Goal: Task Accomplishment & Management: Manage account settings

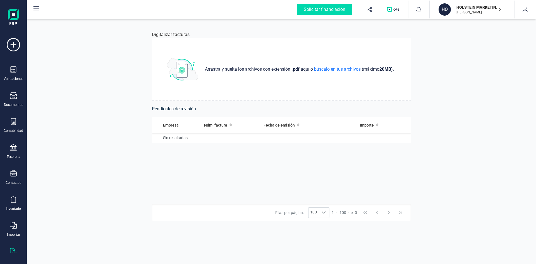
scroll to position [15, 0]
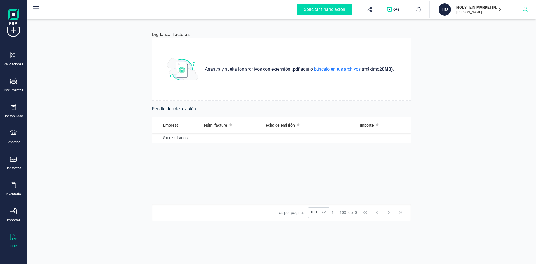
click at [531, 11] on button "button" at bounding box center [524, 10] width 21 height 18
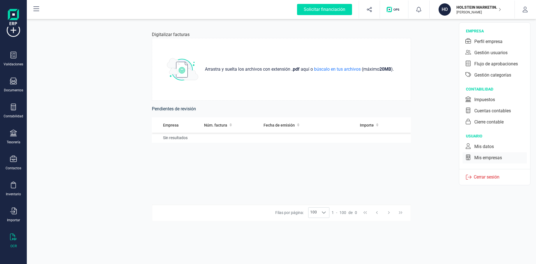
click at [485, 157] on div "Mis empresas" at bounding box center [488, 157] width 28 height 7
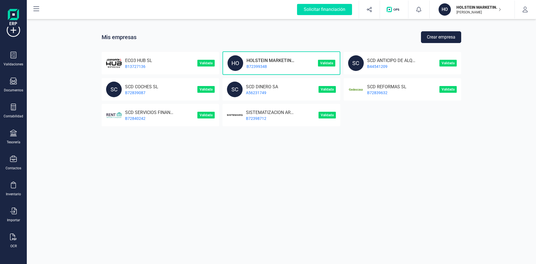
click at [442, 36] on button "Crear empresa" at bounding box center [441, 37] width 40 height 12
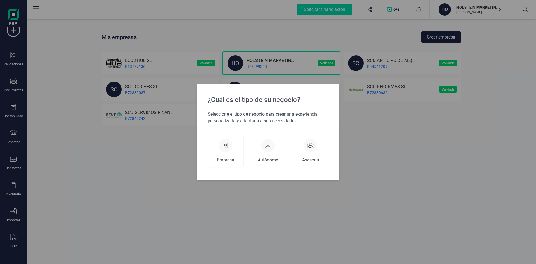
click at [230, 147] on div at bounding box center [225, 145] width 13 height 13
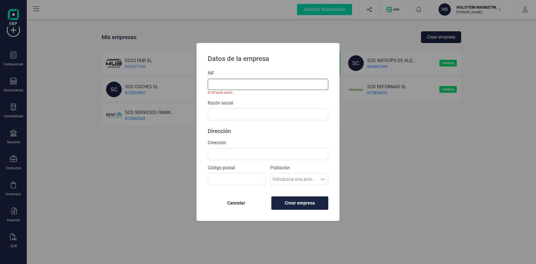
click at [266, 84] on input "text" at bounding box center [268, 84] width 121 height 11
type input "b"
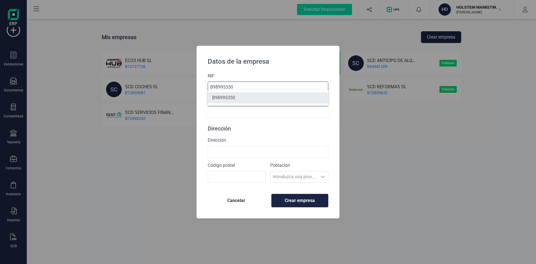
type input "B98995350"
click at [249, 97] on li "B98995350" at bounding box center [268, 97] width 121 height 11
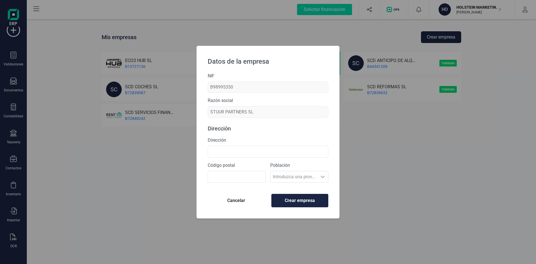
type input "STUUR PARTNERS SL"
click at [236, 151] on input "Dirección" at bounding box center [268, 152] width 121 height 12
type input "[STREET_ADDRESS]"
type input "46001"
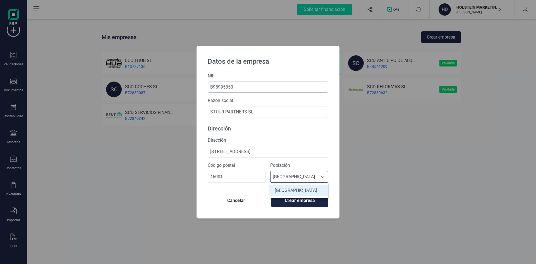
scroll to position [3, 25]
click at [292, 189] on li "[GEOGRAPHIC_DATA]" at bounding box center [299, 190] width 58 height 11
click at [301, 202] on span "Crear empresa" at bounding box center [299, 200] width 47 height 7
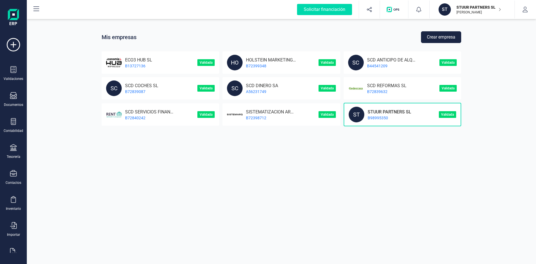
click at [375, 115] on p "B98995350" at bounding box center [387, 118] width 47 height 6
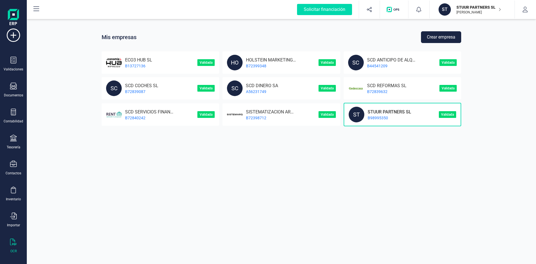
scroll to position [15, 0]
click at [12, 236] on icon at bounding box center [13, 236] width 7 height 7
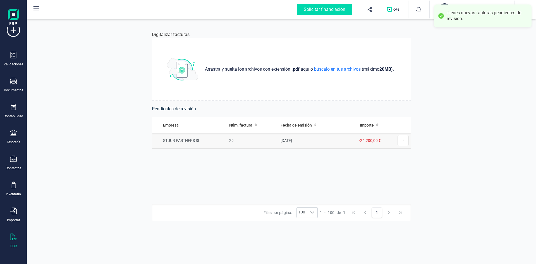
click at [192, 140] on td "STUUR PARTNERS SL" at bounding box center [189, 141] width 75 height 16
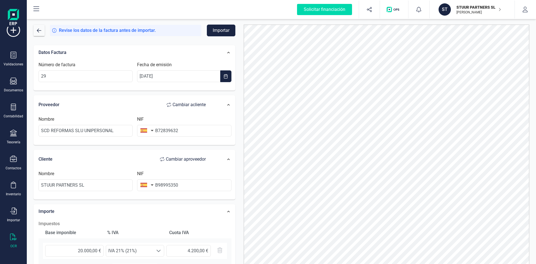
click at [221, 29] on button "Importar" at bounding box center [221, 31] width 28 height 12
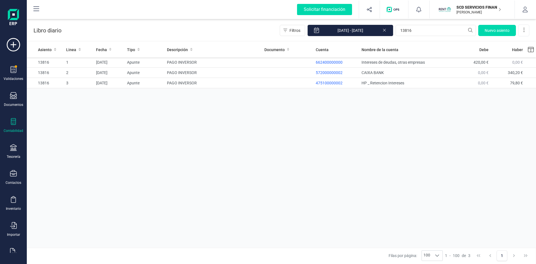
click at [473, 9] on p "SCD SERVICIOS FINANCIEROS SL" at bounding box center [478, 7] width 45 height 6
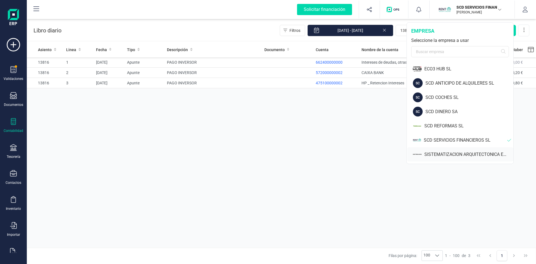
click at [444, 155] on div "SISTEMATIZACION ARQUITECTONICA EN REFORMAS SL" at bounding box center [468, 154] width 89 height 7
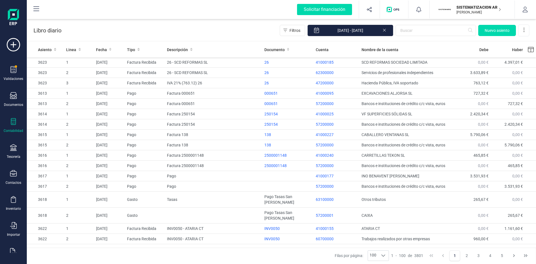
click at [10, 124] on icon at bounding box center [13, 121] width 7 height 7
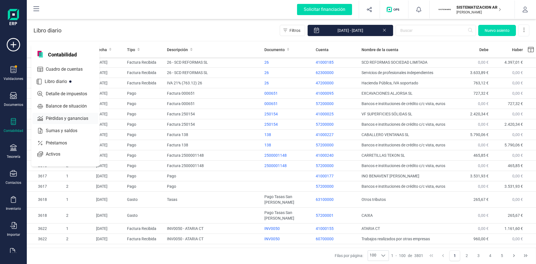
click at [64, 119] on span "Pérdidas y ganancias" at bounding box center [71, 118] width 55 height 7
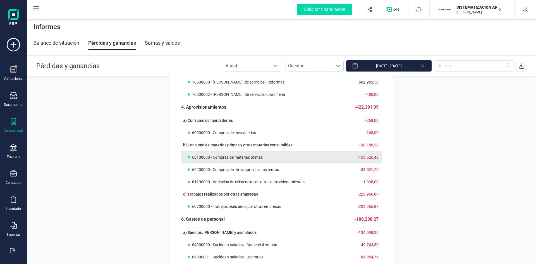
scroll to position [84, 0]
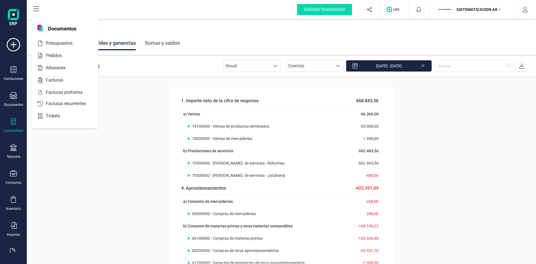
click at [13, 126] on div at bounding box center [13, 122] width 7 height 8
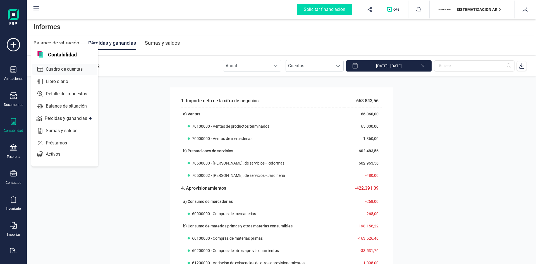
click at [53, 71] on span "Cuadro de cuentas" at bounding box center [68, 69] width 49 height 7
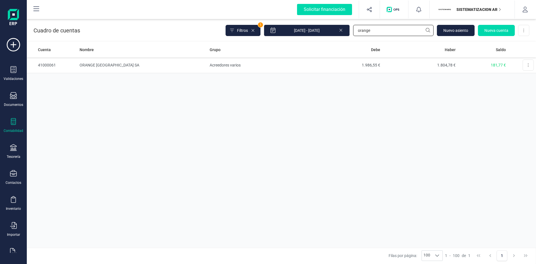
drag, startPoint x: 366, startPoint y: 31, endPoint x: 377, endPoint y: 29, distance: 11.1
click at [366, 31] on input "orange" at bounding box center [393, 30] width 80 height 11
drag, startPoint x: 361, startPoint y: 30, endPoint x: 280, endPoint y: 38, distance: 81.6
click at [280, 38] on div "Cuadro de cuentas Filtros 1 [DATE] - [DATE] orange [GEOGRAPHIC_DATA] Nueva cuen…" at bounding box center [281, 29] width 509 height 23
type input "6010"
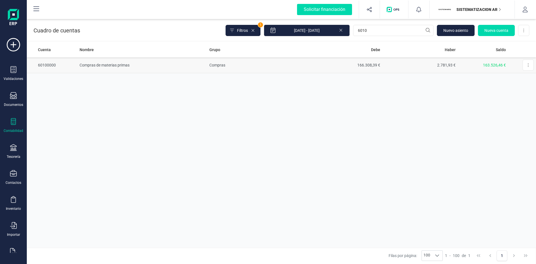
click at [107, 64] on td "Compras de materias primas" at bounding box center [142, 65] width 130 height 16
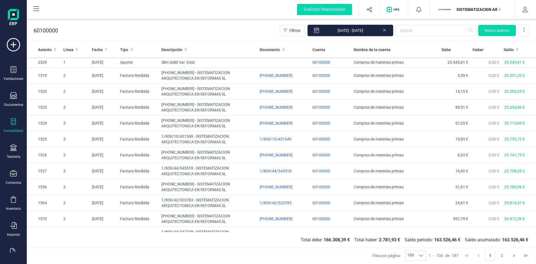
click at [356, 28] on input "[DATE] - [DATE]" at bounding box center [350, 31] width 86 height 12
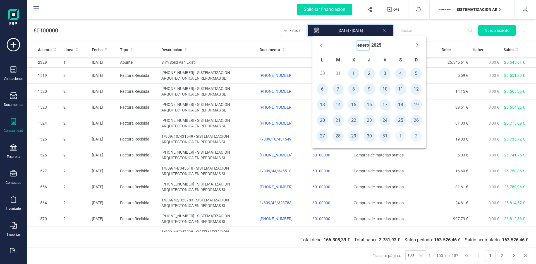
click at [365, 44] on button "enero" at bounding box center [363, 45] width 12 height 9
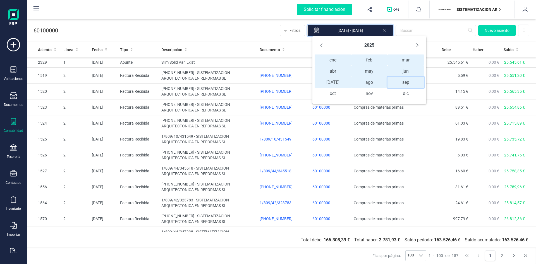
click at [408, 83] on span "sep sep" at bounding box center [405, 82] width 37 height 11
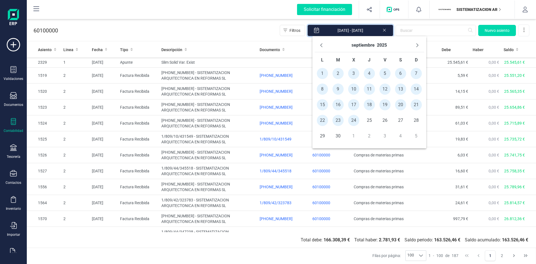
click at [354, 103] on span "17" at bounding box center [353, 104] width 11 height 11
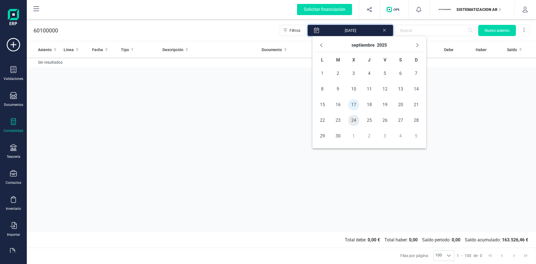
click at [353, 121] on span "24" at bounding box center [353, 120] width 11 height 11
click at [379, 191] on div "Asiento Linea Fecha Tipo Descripción Documento Cuenta Nombre de la cuenta Debe …" at bounding box center [281, 137] width 509 height 190
click at [251, 122] on div "Asiento Linea Fecha Tipo Descripción Documento Cuenta Nombre de la cuenta Debe …" at bounding box center [281, 137] width 509 height 190
click at [342, 32] on input "17/09/2025 - 24/09/2025" at bounding box center [350, 31] width 86 height 12
click at [321, 73] on span "1" at bounding box center [322, 73] width 11 height 11
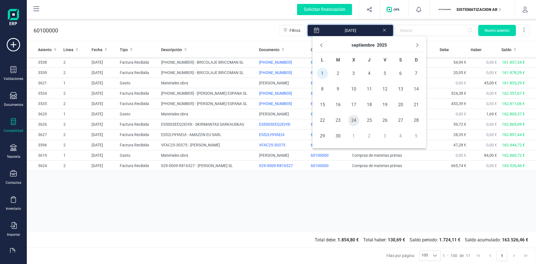
click at [357, 122] on span "24" at bounding box center [353, 120] width 11 height 11
type input "01/09/2025 - 24/09/2025"
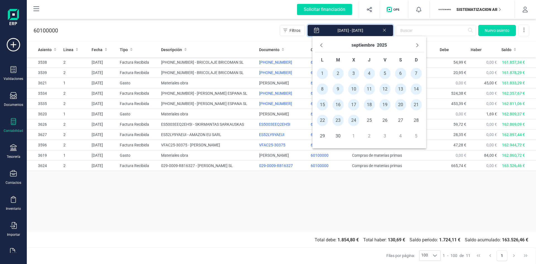
click at [155, 210] on div "Asiento Linea Fecha Tipo Descripción Documento Cuenta Nombre de la cuenta Debe …" at bounding box center [281, 137] width 509 height 190
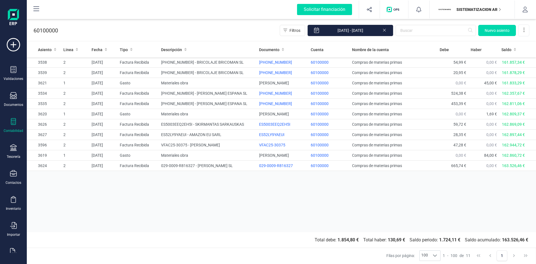
click at [394, 177] on div "Asiento Linea Fecha Tipo Descripción Documento Cuenta Nombre de la cuenta Debe …" at bounding box center [281, 137] width 509 height 190
click at [522, 29] on icon at bounding box center [524, 30] width 6 height 6
click at [488, 42] on span "Exportar Excel" at bounding box center [505, 44] width 40 height 4
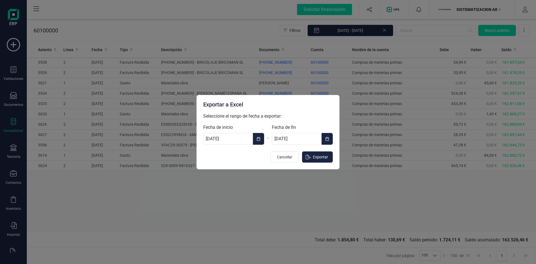
click at [235, 137] on input "01/01/2025" at bounding box center [228, 139] width 50 height 12
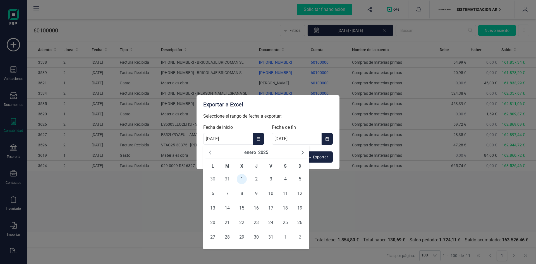
click at [226, 142] on input "01/01/2025" at bounding box center [228, 139] width 50 height 12
click at [251, 151] on button "enero" at bounding box center [250, 152] width 12 height 7
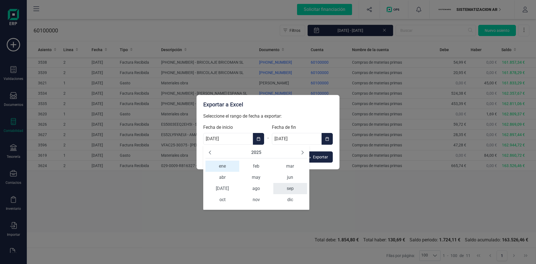
click at [286, 187] on span "sep" at bounding box center [290, 188] width 34 height 11
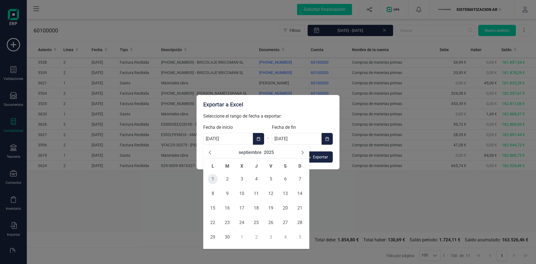
click at [210, 179] on span "1" at bounding box center [213, 179] width 10 height 10
type input "01/09/2025"
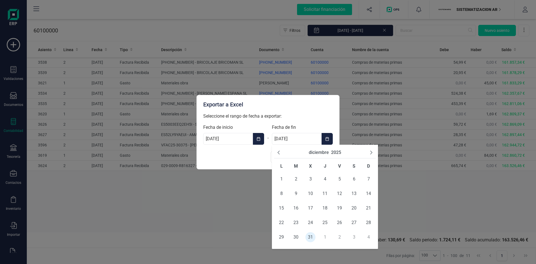
click at [299, 137] on input "31/12/2025" at bounding box center [297, 139] width 50 height 12
click at [314, 151] on button "diciembre" at bounding box center [319, 152] width 20 height 7
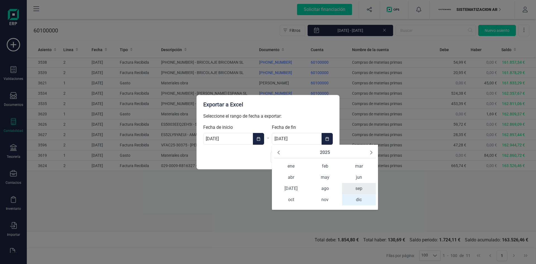
click at [351, 186] on span "sep" at bounding box center [359, 188] width 34 height 11
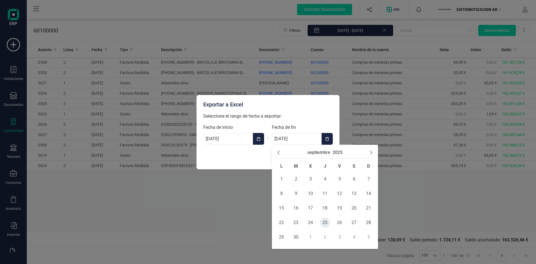
click at [326, 221] on span "25" at bounding box center [325, 222] width 10 height 10
type input "25/09/2025"
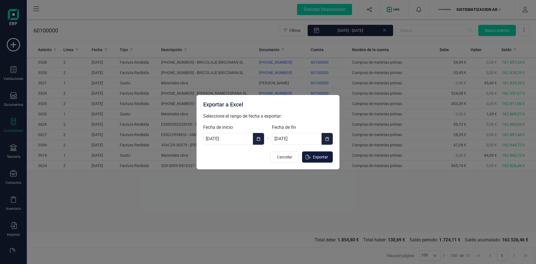
click at [316, 155] on span "Exportar" at bounding box center [320, 157] width 15 height 6
type input "01/01/2025"
type input "31/12/2025"
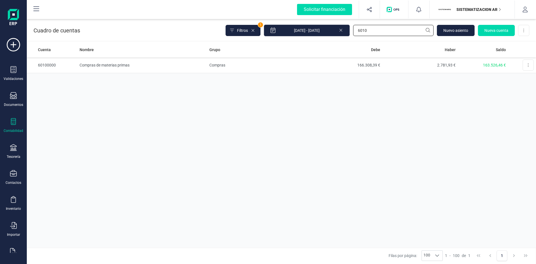
drag, startPoint x: 384, startPoint y: 33, endPoint x: 271, endPoint y: 33, distance: 113.0
click at [271, 33] on div "Filtros 1 01/01/2025 - 24/09/2025 6010 Nuevo asiento Nueva cuenta Descargar Exc…" at bounding box center [377, 31] width 304 height 12
type input "6070"
click at [112, 63] on td "Trabajos realizados por otras empresas" at bounding box center [142, 65] width 130 height 16
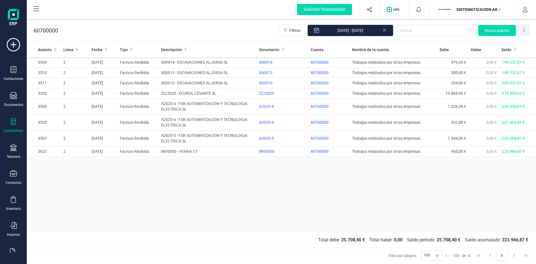
click at [523, 31] on icon at bounding box center [523, 30] width 1 height 4
click at [505, 44] on span "Exportar Excel" at bounding box center [505, 44] width 40 height 4
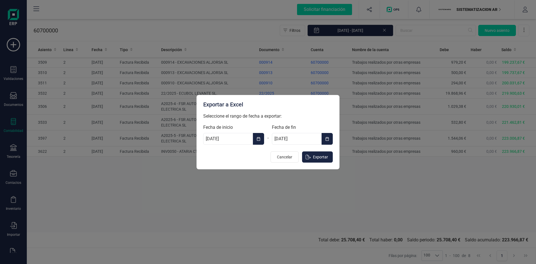
click at [227, 139] on input "01/01/2025" at bounding box center [228, 139] width 50 height 12
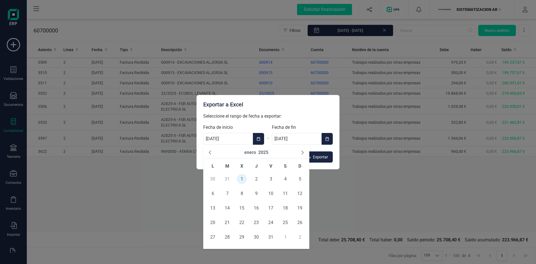
click at [247, 152] on button "enero" at bounding box center [250, 152] width 12 height 7
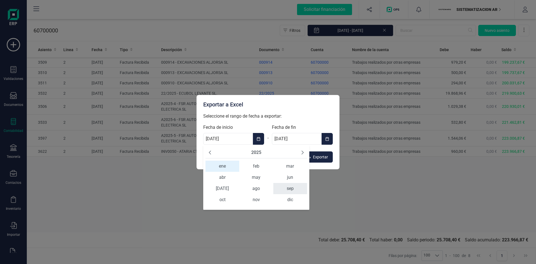
click at [288, 188] on span "sep" at bounding box center [290, 188] width 34 height 11
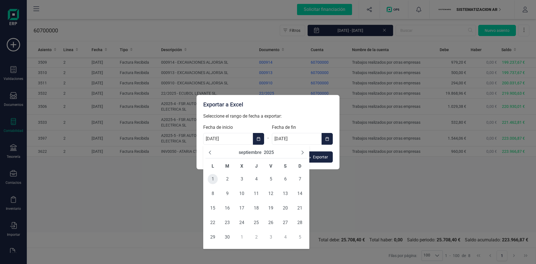
click at [208, 177] on span "1" at bounding box center [213, 179] width 10 height 10
type input "01/09/2025"
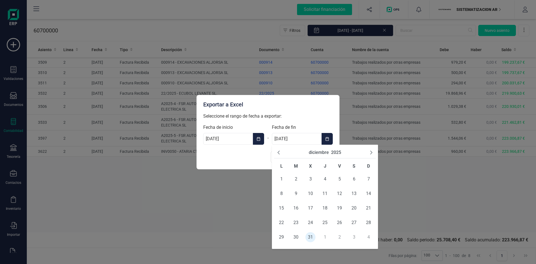
click at [306, 136] on input "31/12/2025" at bounding box center [297, 139] width 50 height 12
click at [324, 153] on button "diciembre" at bounding box center [319, 152] width 20 height 7
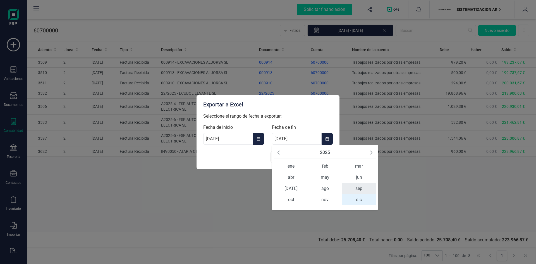
click at [355, 187] on span "sep" at bounding box center [359, 188] width 34 height 11
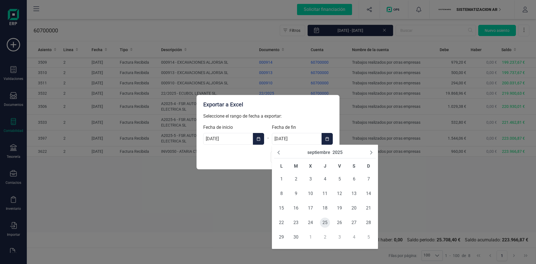
click at [328, 221] on span "25" at bounding box center [325, 222] width 10 height 10
type input "25/09/2025"
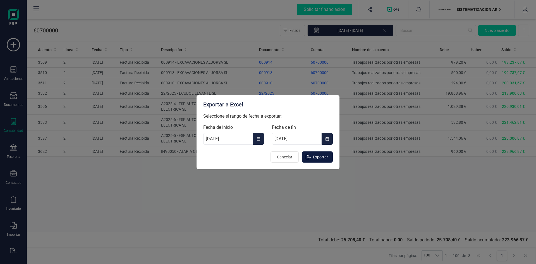
click at [316, 158] on span "Exportar" at bounding box center [320, 157] width 15 height 6
type input "01/01/2025"
type input "31/12/2025"
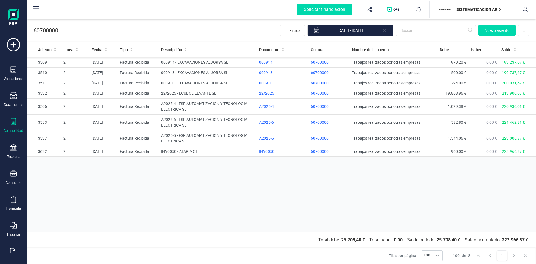
click at [468, 9] on p "SISTEMATIZACION ARQUITECTONICA EN REFORMAS SL" at bounding box center [478, 10] width 45 height 6
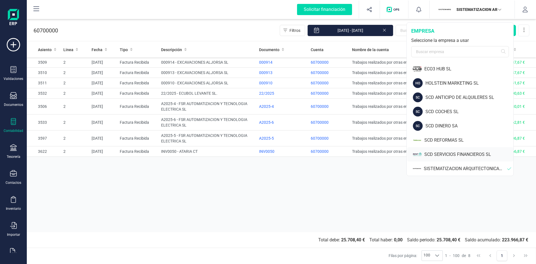
click at [443, 153] on div "SCD SERVICIOS FINANCIEROS SL" at bounding box center [468, 154] width 89 height 7
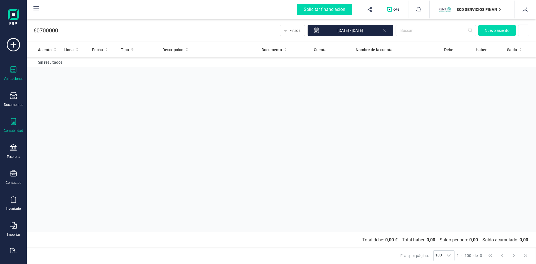
drag, startPoint x: 13, startPoint y: 71, endPoint x: 17, endPoint y: 72, distance: 4.1
click at [13, 70] on icon at bounding box center [13, 69] width 7 height 7
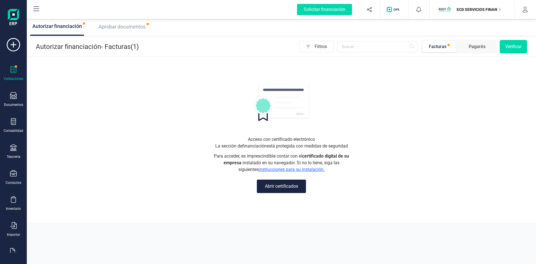
click at [127, 27] on span "Aprobar documentos" at bounding box center [121, 27] width 47 height 6
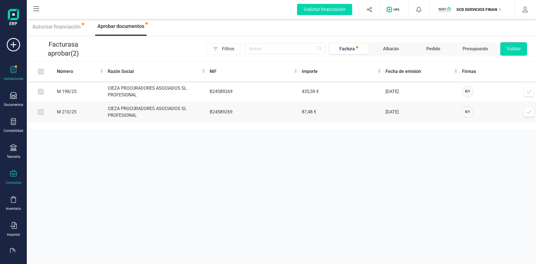
click at [11, 170] on icon at bounding box center [13, 173] width 7 height 7
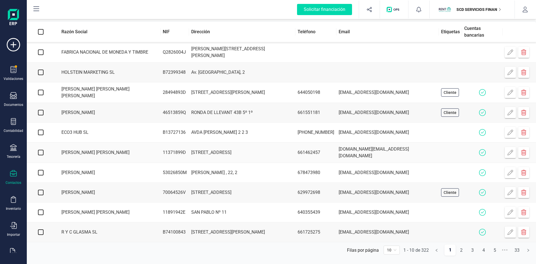
scroll to position [21, 0]
click at [10, 125] on div at bounding box center [13, 122] width 7 height 8
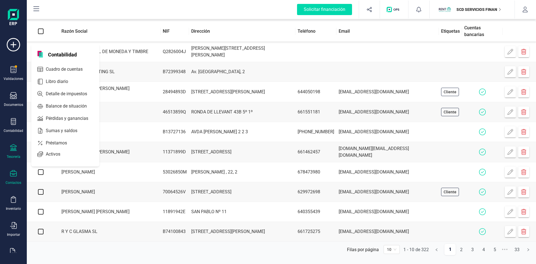
click at [13, 150] on icon at bounding box center [13, 147] width 7 height 7
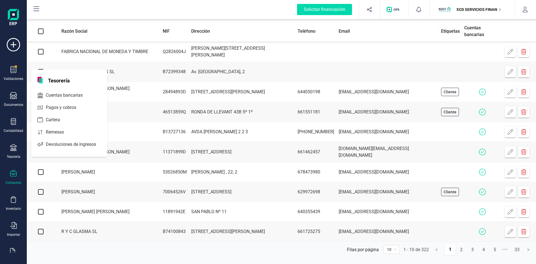
click at [13, 177] on div at bounding box center [13, 174] width 7 height 8
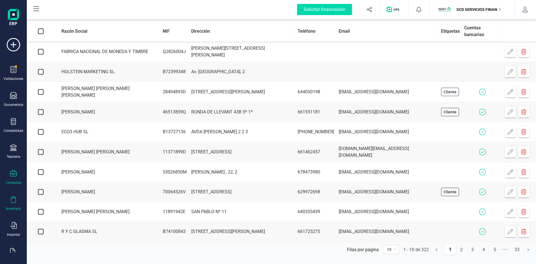
click at [12, 202] on icon at bounding box center [13, 199] width 7 height 7
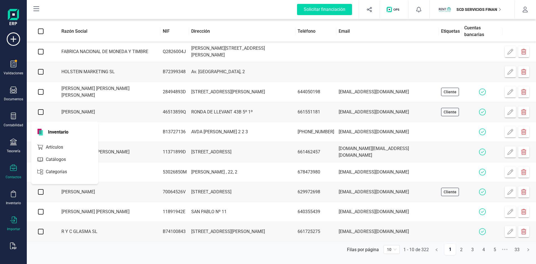
scroll to position [15, 0]
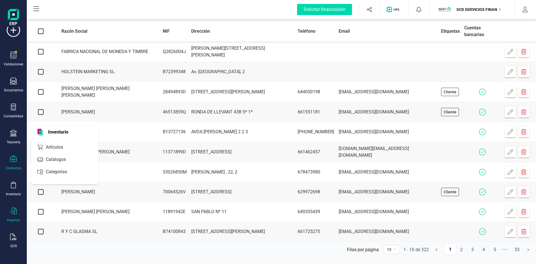
click at [12, 216] on div "Importar" at bounding box center [13, 214] width 22 height 15
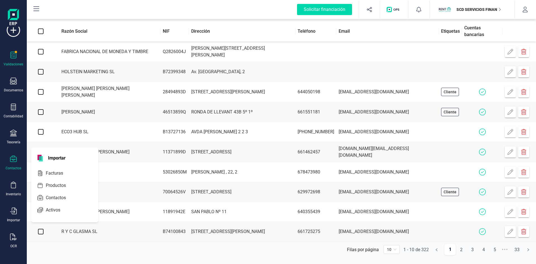
click at [12, 54] on icon at bounding box center [13, 55] width 7 height 7
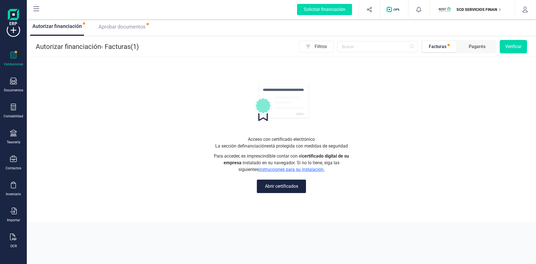
click at [115, 27] on span "Aprobar documentos" at bounding box center [121, 27] width 47 height 6
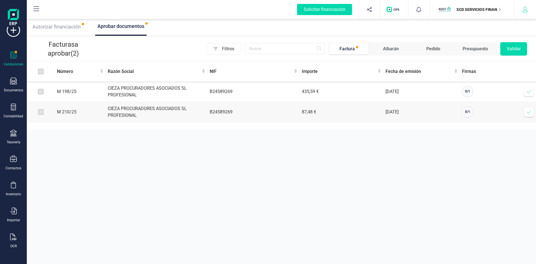
click at [527, 9] on icon "button" at bounding box center [525, 10] width 6 height 6
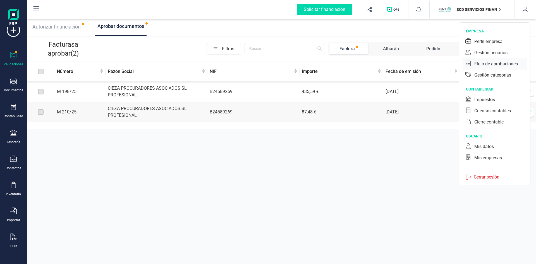
click at [477, 67] on div "Flujo de aprobaciones" at bounding box center [494, 63] width 64 height 11
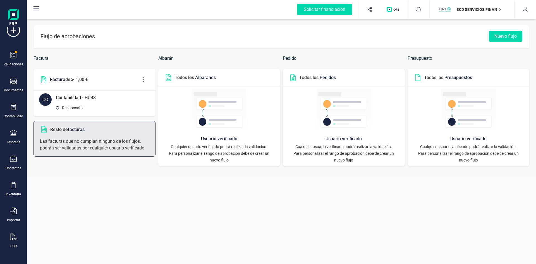
click at [142, 80] on icon at bounding box center [143, 79] width 11 height 6
click at [154, 94] on span "Editar flujo" at bounding box center [169, 96] width 40 height 4
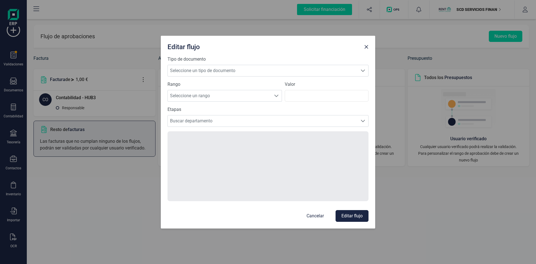
type input "1"
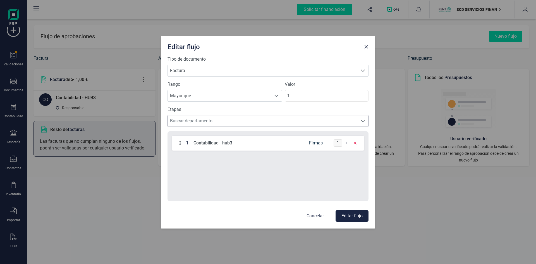
click at [188, 119] on span "Buscar departamento" at bounding box center [263, 120] width 190 height 11
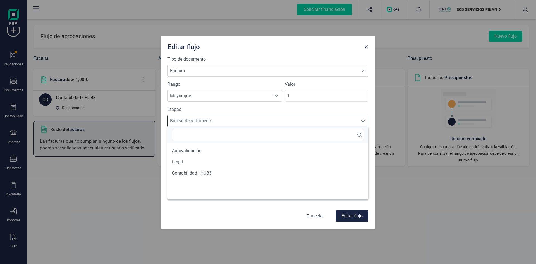
scroll to position [3, 25]
click at [188, 119] on span "Buscar departamento" at bounding box center [263, 120] width 190 height 11
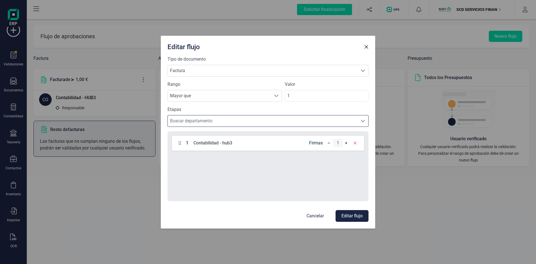
click at [312, 215] on p "Cancelar" at bounding box center [314, 215] width 17 height 7
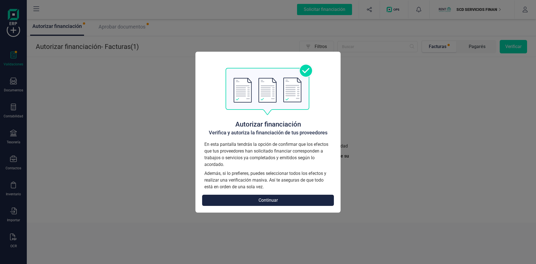
click at [314, 199] on button "Continuar" at bounding box center [268, 199] width 132 height 11
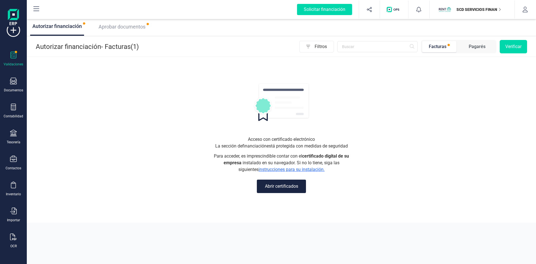
click at [123, 29] on span "Aprobar documentos" at bounding box center [121, 27] width 47 height 6
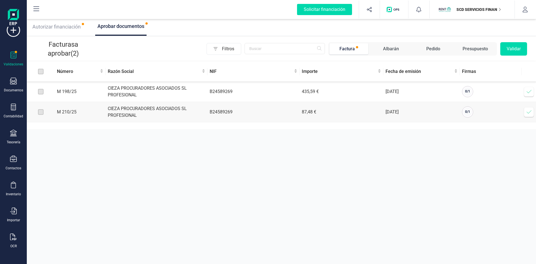
click at [232, 47] on span "Filtros" at bounding box center [231, 48] width 19 height 11
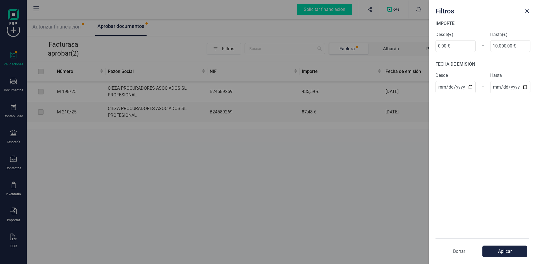
click at [232, 47] on div "Filtros IMPORTE Desde (€) 0,00 € - Hasta (€) 10.000,00 € FECHA DE EMISIÓN Desde…" at bounding box center [268, 132] width 536 height 264
click at [457, 251] on p "Borrar" at bounding box center [458, 251] width 47 height 7
click at [258, 131] on div "Filtros IMPORTE Desde (€) 0,00 € - Hasta (€) 10.000,00 € FECHA DE EMISIÓN Desde…" at bounding box center [268, 132] width 536 height 264
click at [507, 251] on button "Aplicar" at bounding box center [504, 251] width 45 height 12
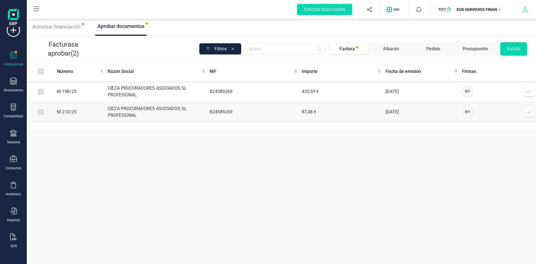
click at [525, 11] on icon "button" at bounding box center [525, 10] width 6 height 6
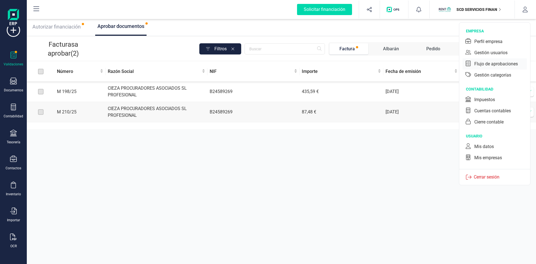
click at [489, 62] on div "Flujo de aprobaciones" at bounding box center [496, 64] width 44 height 7
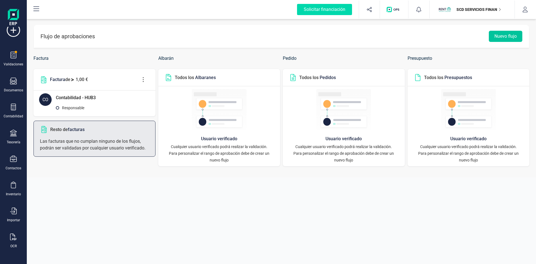
click at [506, 33] on button "Nuevo flujo" at bounding box center [504, 36] width 33 height 11
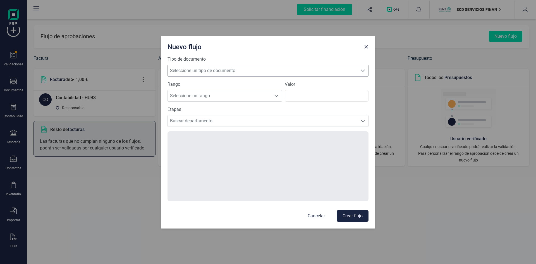
click at [312, 71] on span "Seleccione un tipo de documento" at bounding box center [263, 70] width 190 height 11
click at [280, 97] on div at bounding box center [276, 95] width 11 height 11
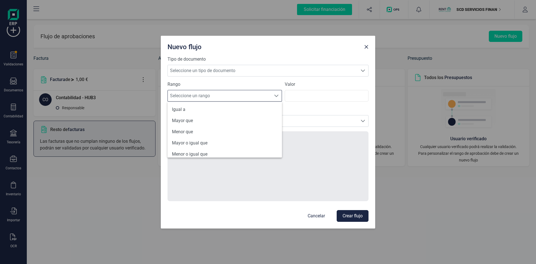
click at [280, 97] on div at bounding box center [276, 95] width 11 height 11
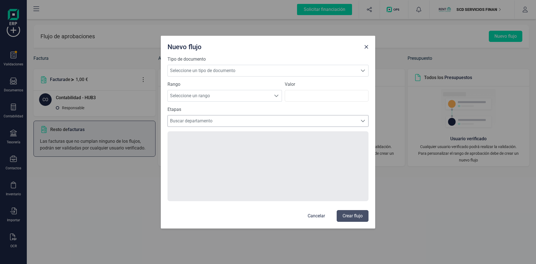
click at [307, 118] on span "Buscar departamento" at bounding box center [263, 120] width 190 height 11
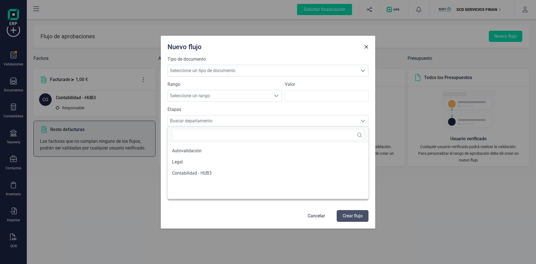
click at [314, 213] on p "Cancelar" at bounding box center [315, 215] width 17 height 7
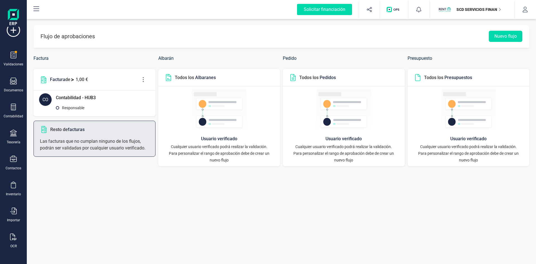
click at [97, 106] on li "Responsable" at bounding box center [103, 107] width 94 height 7
click at [93, 133] on header "Resto de facturas" at bounding box center [94, 129] width 121 height 17
click at [501, 35] on button "Nuevo flujo" at bounding box center [504, 36] width 33 height 11
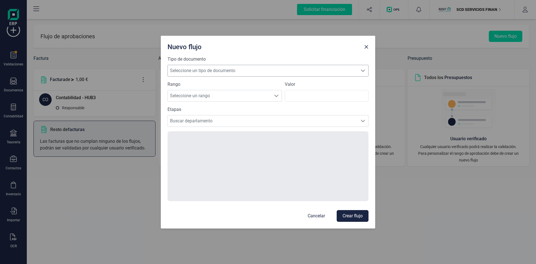
click at [262, 71] on span "Seleccione un tipo de documento" at bounding box center [263, 70] width 190 height 11
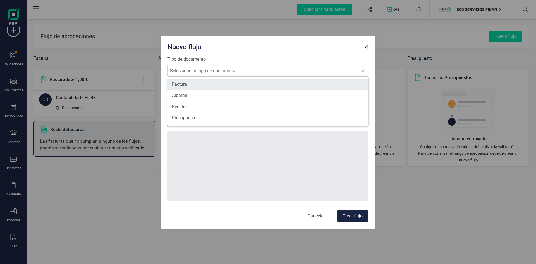
click at [224, 83] on li "Factura" at bounding box center [267, 84] width 201 height 11
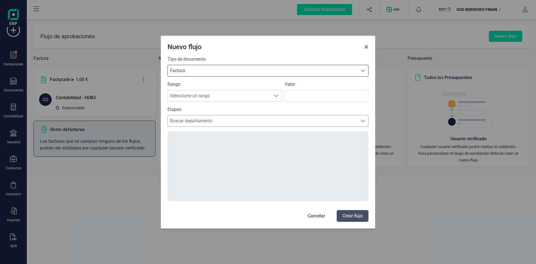
click at [265, 120] on span "Buscar departamento" at bounding box center [263, 120] width 190 height 11
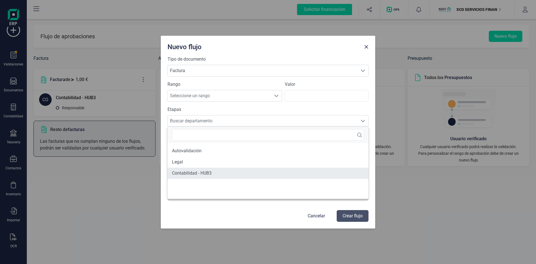
click at [199, 173] on li "Contabilidad - HUB3" at bounding box center [267, 172] width 201 height 11
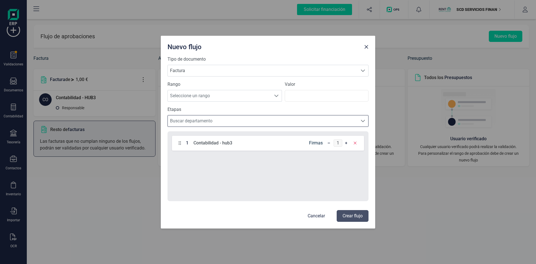
click at [233, 119] on span "Buscar departamento" at bounding box center [263, 120] width 190 height 11
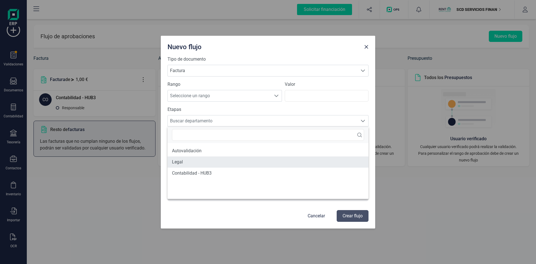
click at [200, 160] on li "Legal" at bounding box center [267, 161] width 201 height 11
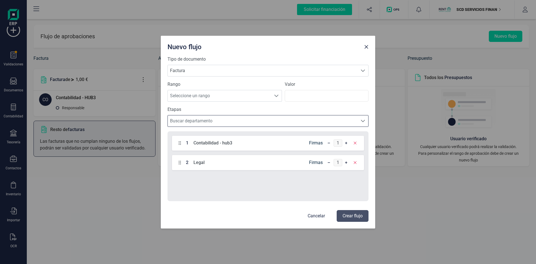
click at [315, 213] on p "Cancelar" at bounding box center [315, 215] width 17 height 7
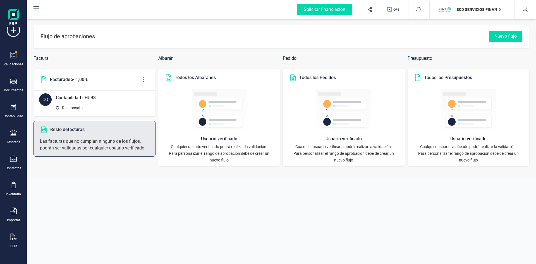
click at [142, 79] on icon at bounding box center [143, 79] width 11 height 6
click at [142, 80] on icon at bounding box center [143, 79] width 11 height 6
click at [144, 96] on span at bounding box center [144, 96] width 4 height 4
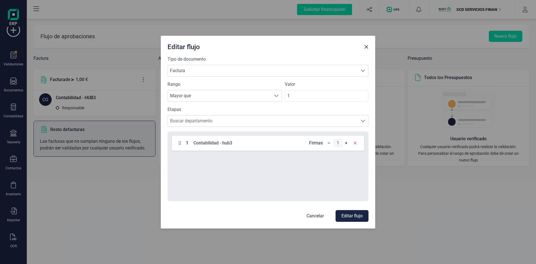
click at [319, 216] on p "Cancelar" at bounding box center [314, 215] width 17 height 7
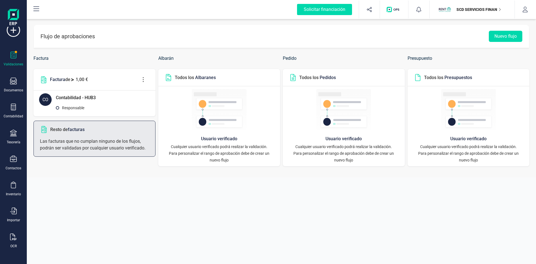
click at [16, 57] on icon at bounding box center [13, 55] width 7 height 7
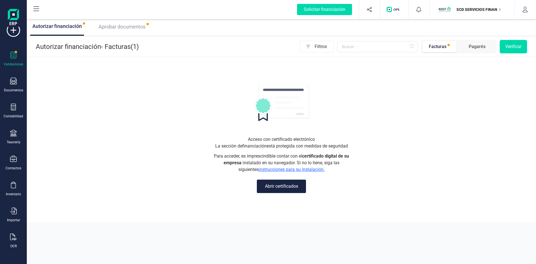
click at [123, 28] on span "Aprobar documentos" at bounding box center [121, 27] width 47 height 6
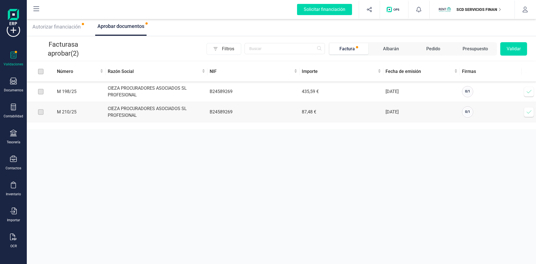
click at [527, 92] on icon at bounding box center [529, 92] width 6 height 6
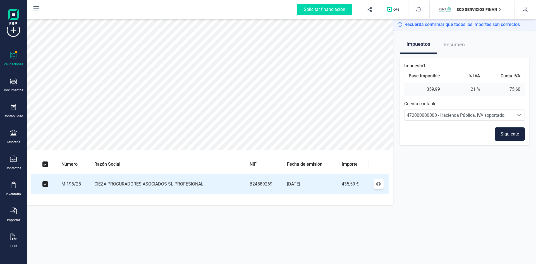
click at [507, 136] on button "Siguiente" at bounding box center [509, 133] width 30 height 13
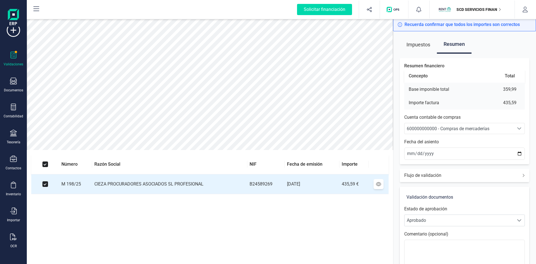
click at [447, 173] on div "Flujo de validación" at bounding box center [463, 174] width 129 height 13
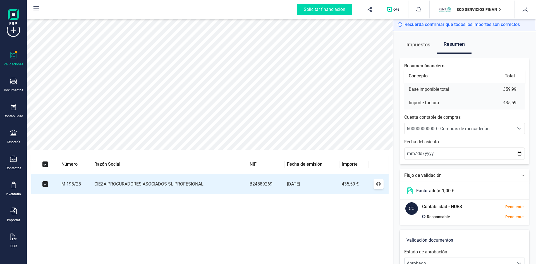
click at [447, 173] on div "Flujo de validación" at bounding box center [463, 174] width 129 height 13
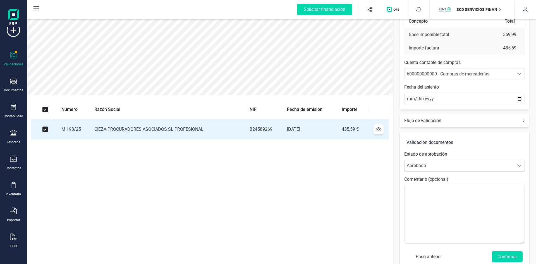
scroll to position [56, 0]
click at [430, 165] on span "Aprobado" at bounding box center [458, 164] width 109 height 11
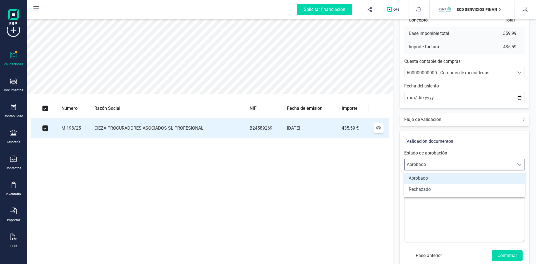
click at [430, 165] on span "Aprobado" at bounding box center [458, 164] width 109 height 11
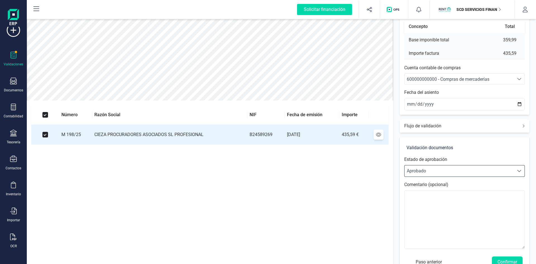
scroll to position [37, 0]
